Goal: Task Accomplishment & Management: Manage account settings

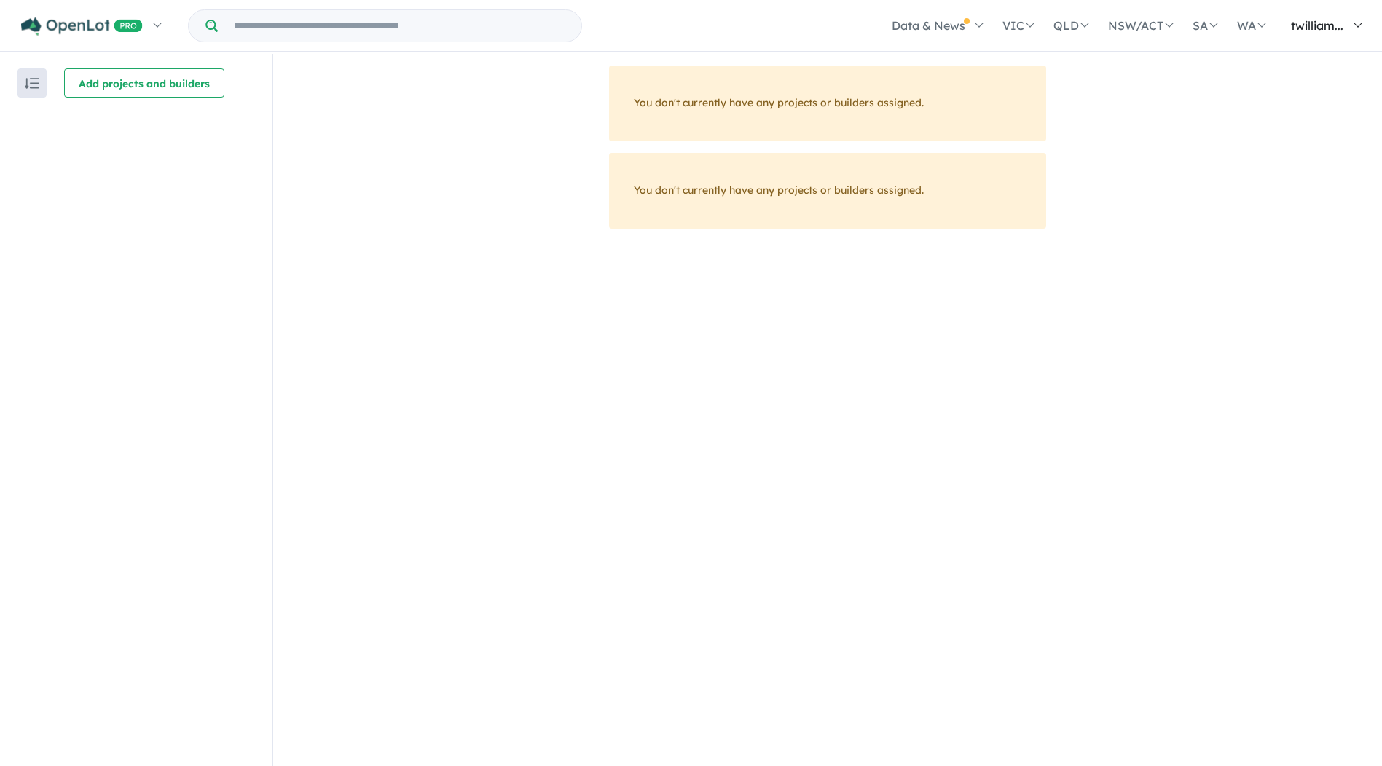
click at [1298, 28] on span "twilliam..." at bounding box center [1317, 25] width 52 height 15
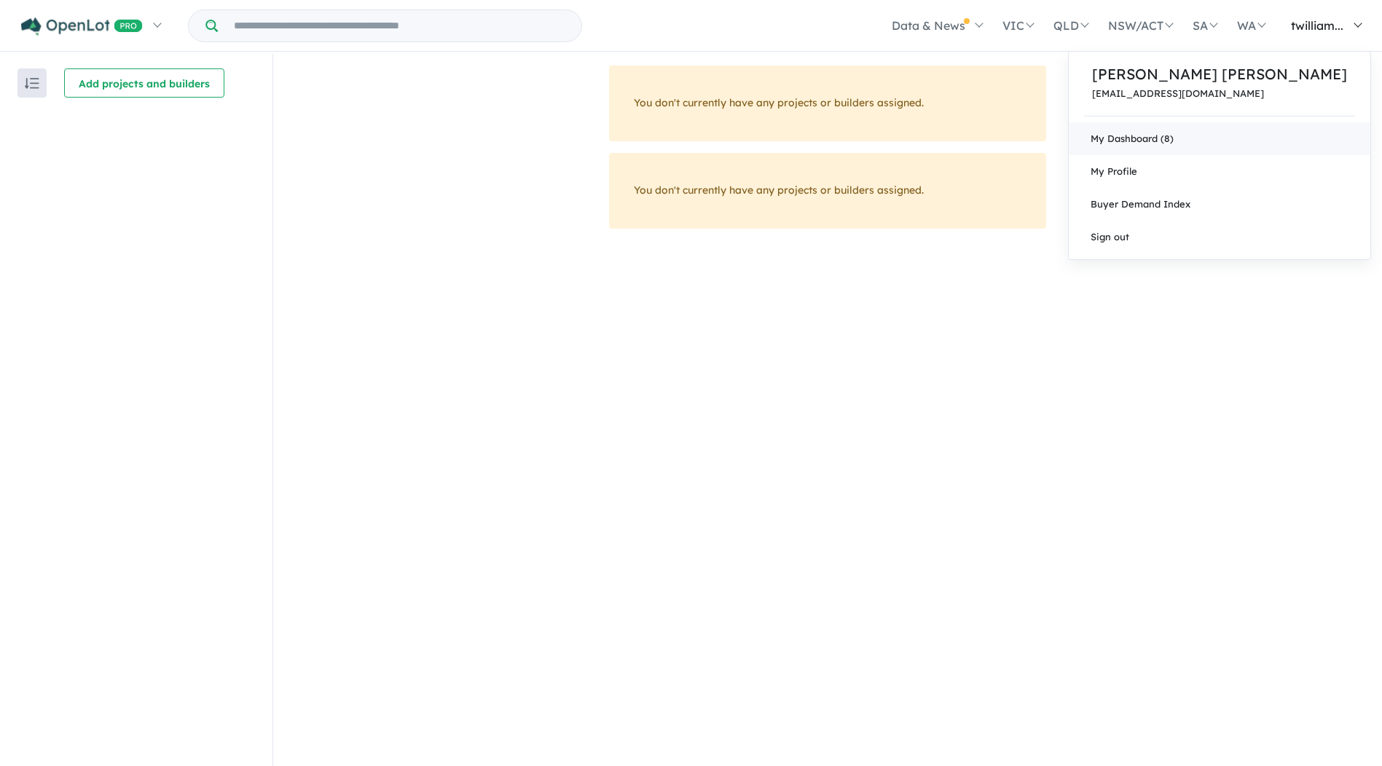
click at [1270, 139] on link "My Dashboard (8)" at bounding box center [1220, 138] width 302 height 33
click at [1284, 80] on p "[PERSON_NAME]​​​​ [PERSON_NAME]" at bounding box center [1219, 74] width 255 height 22
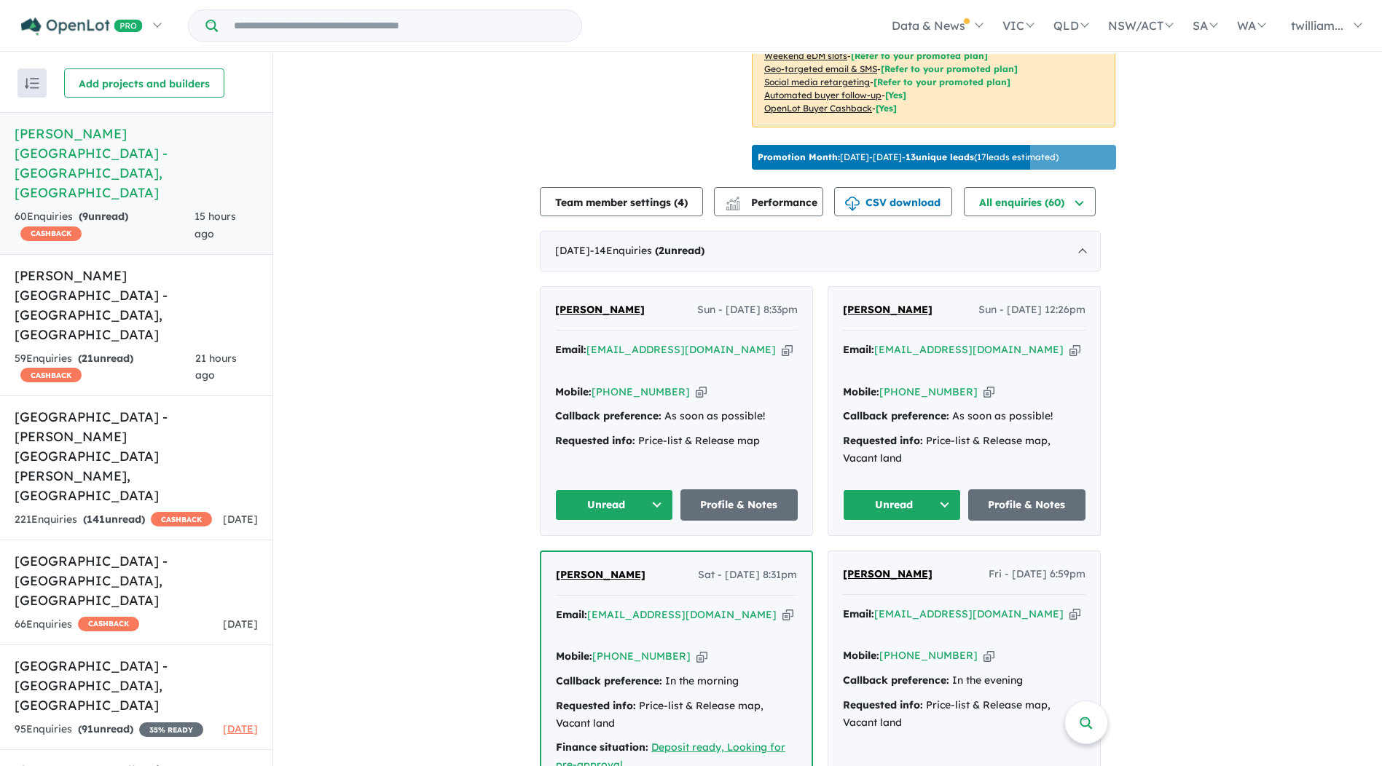
scroll to position [437, 0]
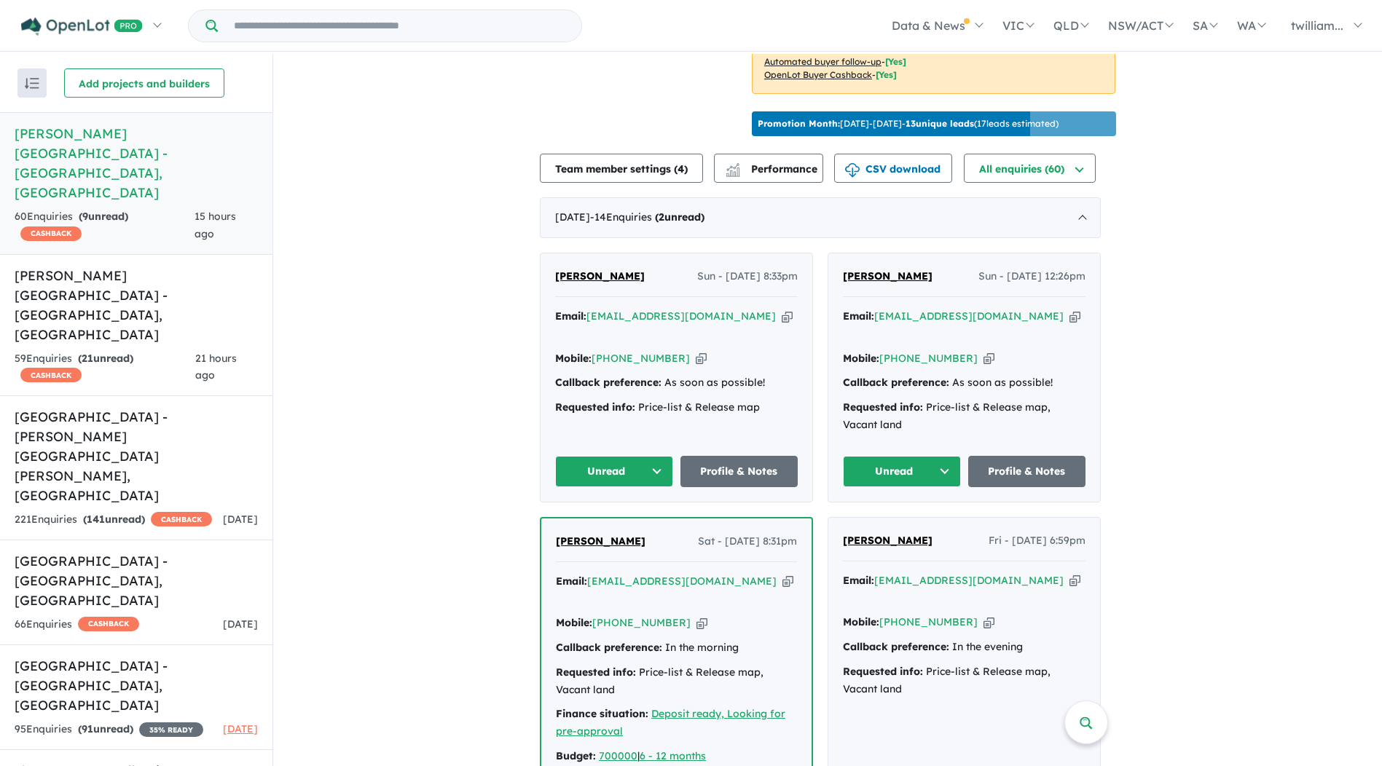
click at [1069, 309] on icon "button" at bounding box center [1074, 316] width 11 height 15
click at [782, 310] on icon "button" at bounding box center [787, 316] width 11 height 15
click at [216, 266] on h5 "[PERSON_NAME][GEOGRAPHIC_DATA] - [GEOGRAPHIC_DATA] , [GEOGRAPHIC_DATA]" at bounding box center [136, 305] width 243 height 79
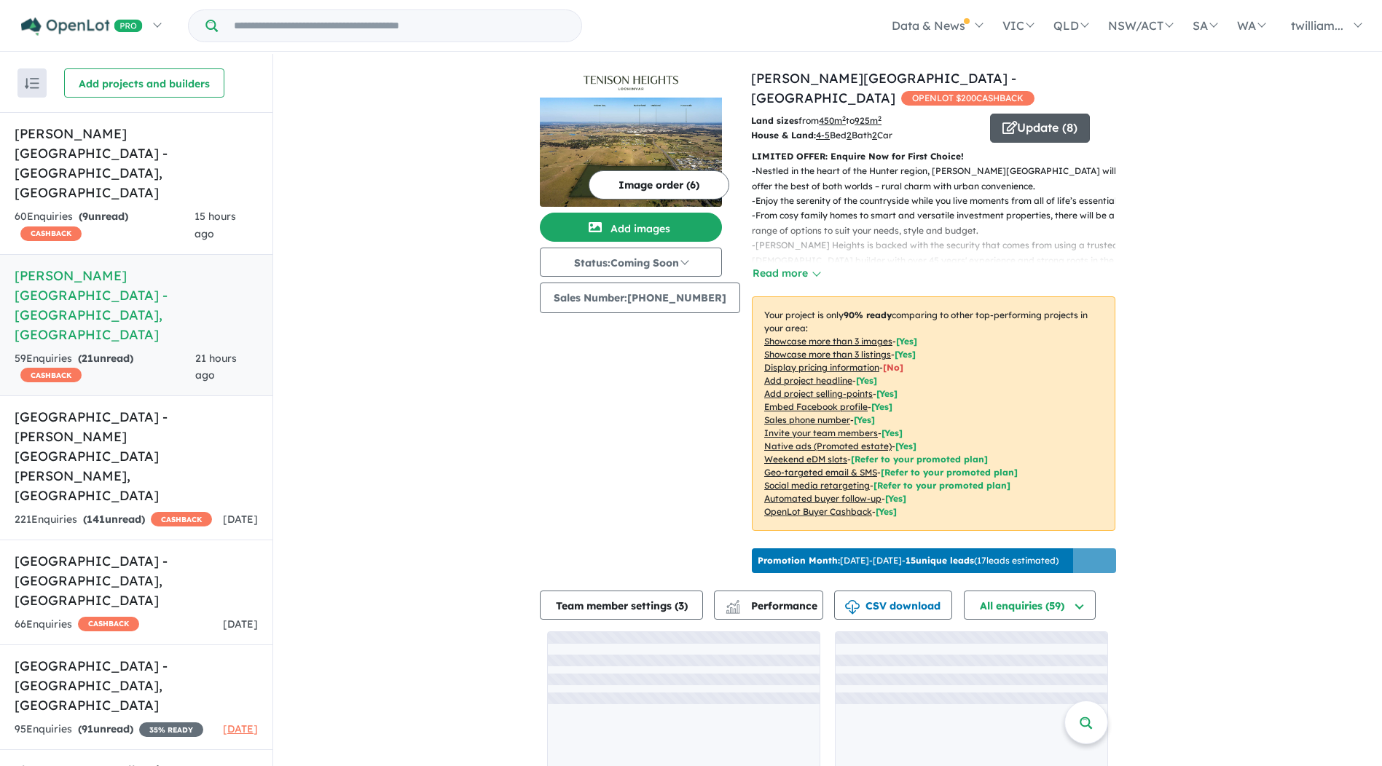
click at [1002, 121] on icon "button" at bounding box center [1009, 127] width 15 height 13
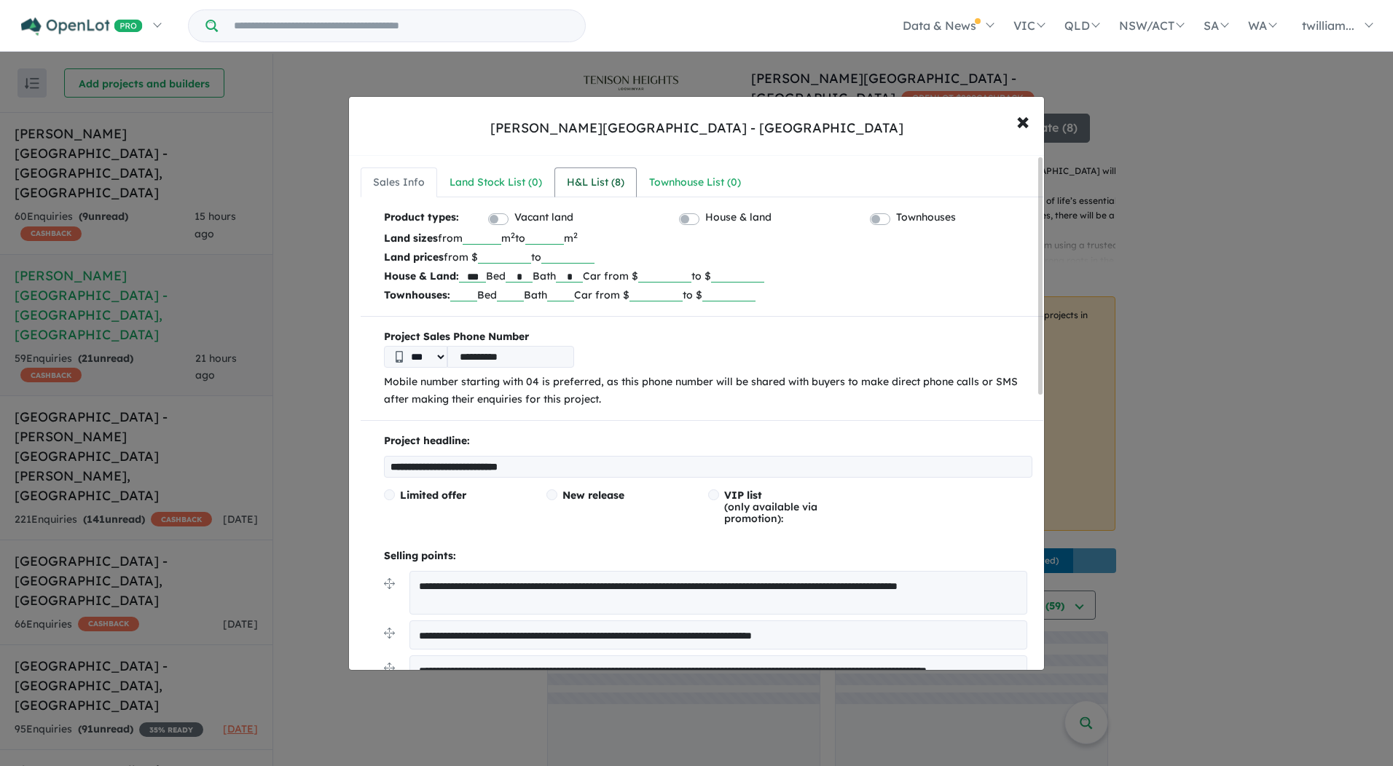
click at [565, 173] on link "H&L List ( 8 )" at bounding box center [595, 183] width 82 height 31
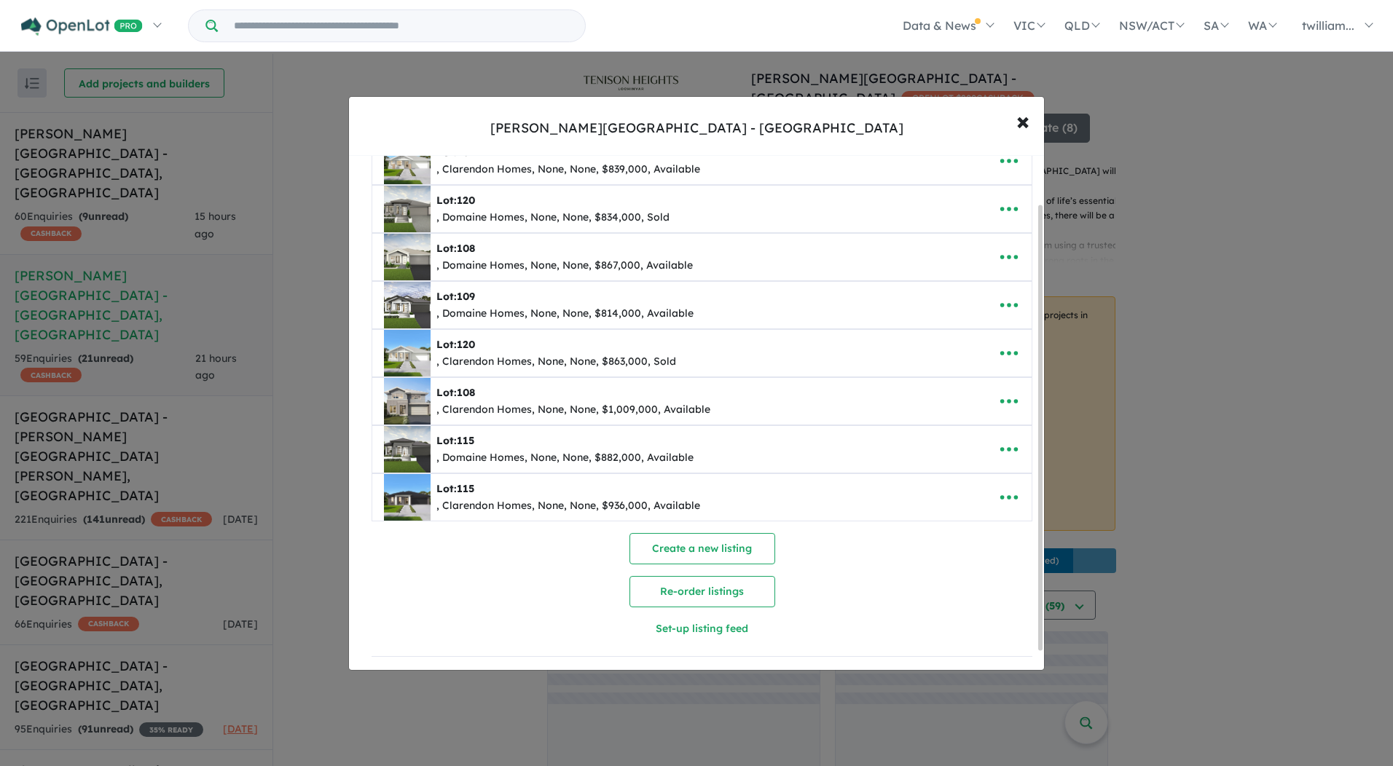
scroll to position [76, 0]
click at [999, 493] on icon "button" at bounding box center [1009, 498] width 22 height 22
click at [983, 564] on link "Remove" at bounding box center [977, 567] width 108 height 34
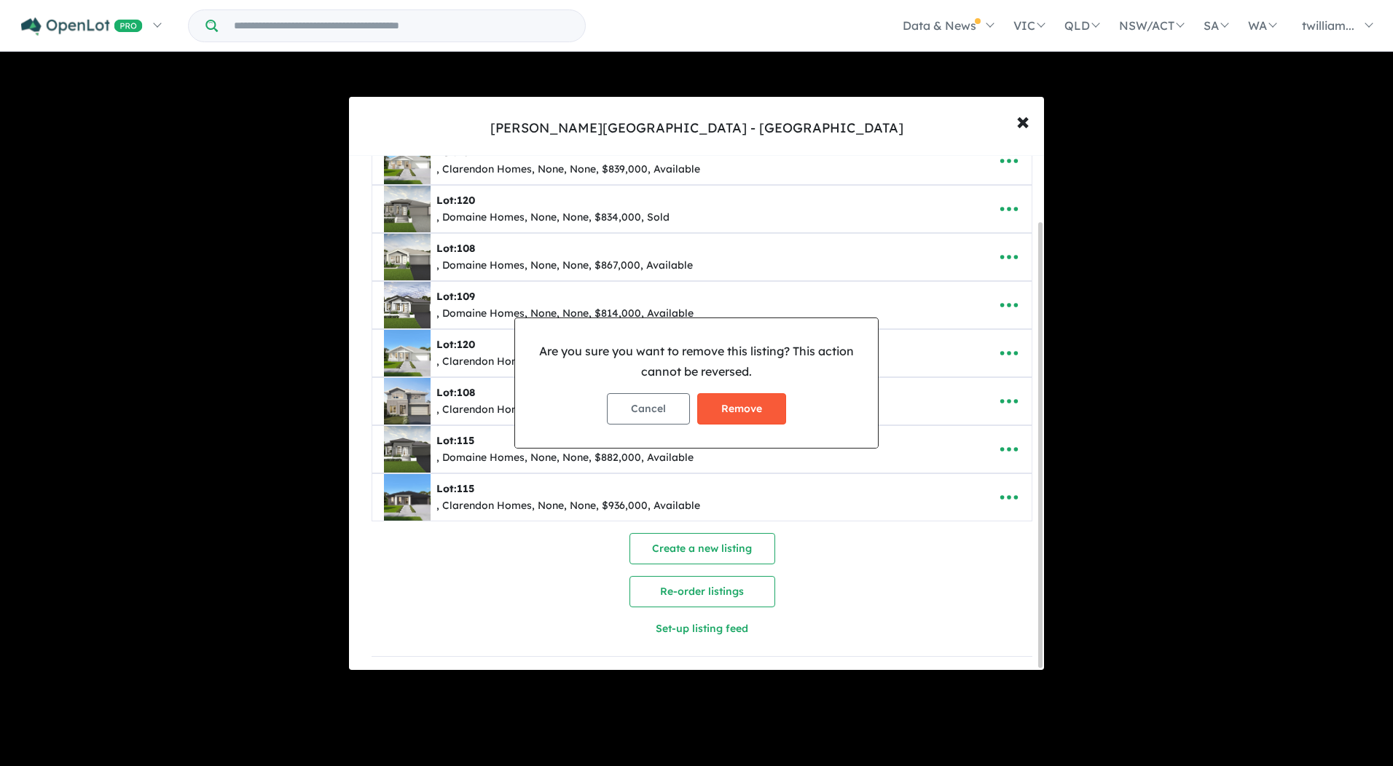
click at [734, 405] on button "Remove" at bounding box center [741, 408] width 89 height 31
